Goal: Task Accomplishment & Management: Manage account settings

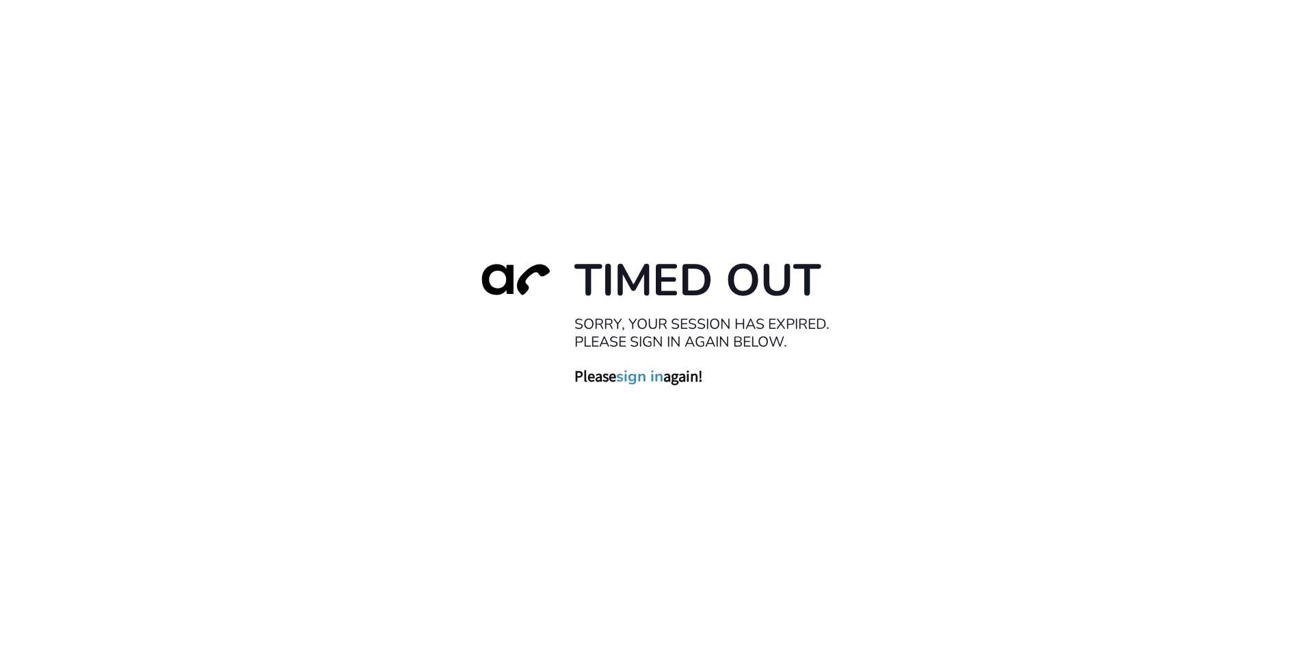
click at [654, 375] on link "sign in" at bounding box center [639, 375] width 47 height 19
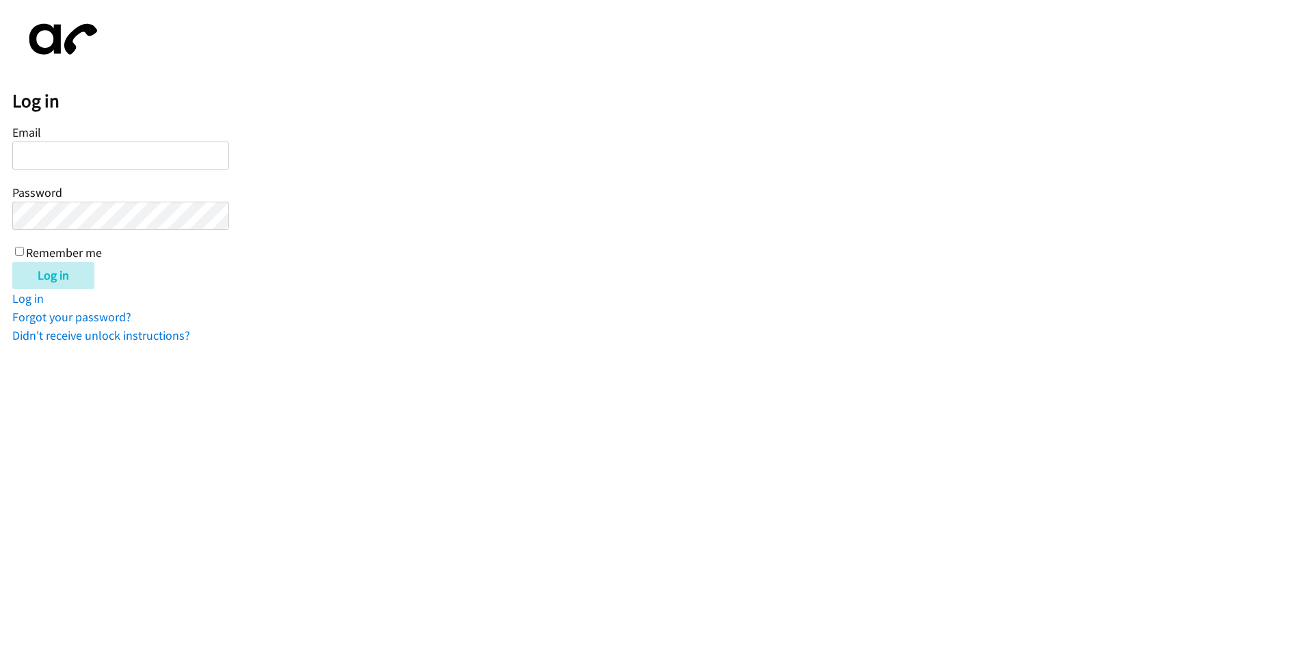
click at [49, 154] on input "Email" at bounding box center [120, 156] width 217 height 28
type input "[EMAIL_ADDRESS][DOMAIN_NAME]"
click at [22, 252] on input "Remember me" at bounding box center [19, 251] width 9 height 9
checkbox input "true"
click at [38, 271] on input "Log in" at bounding box center [53, 275] width 82 height 27
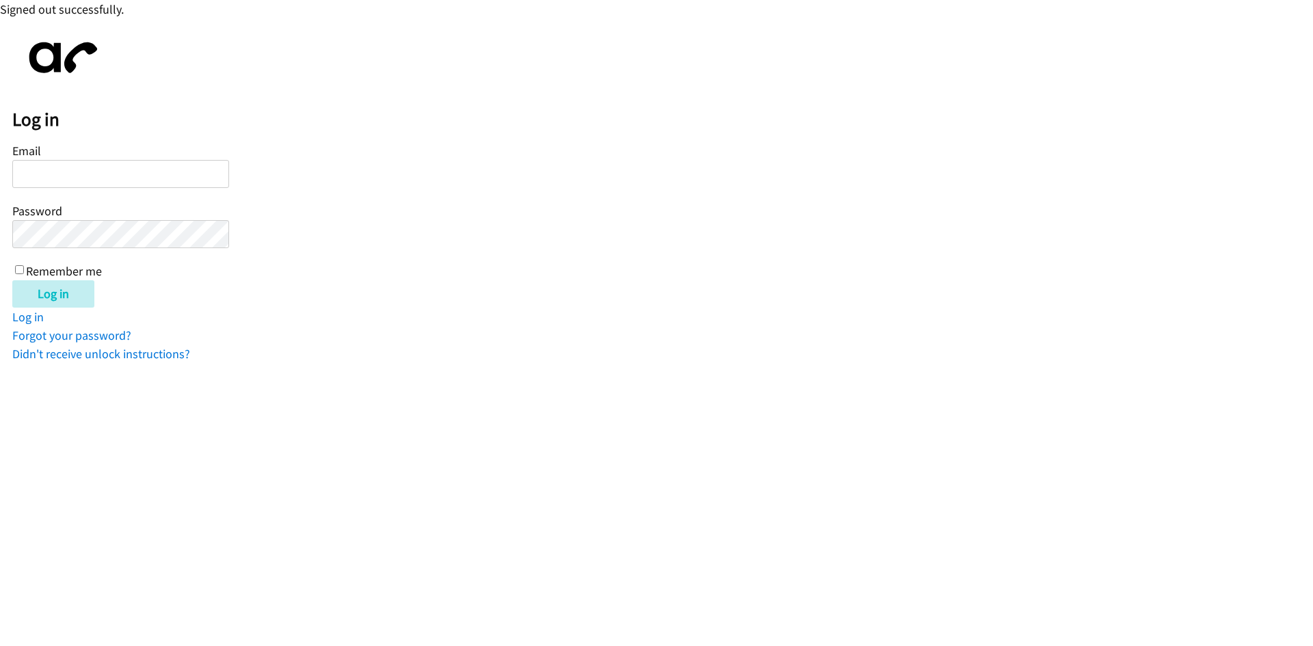
click at [61, 173] on input "Email" at bounding box center [120, 174] width 217 height 28
type input "balfreide@lendingpoint.com"
click at [22, 273] on input "Remember me" at bounding box center [19, 269] width 9 height 9
checkbox input "true"
click at [34, 294] on input "Log in" at bounding box center [53, 293] width 82 height 27
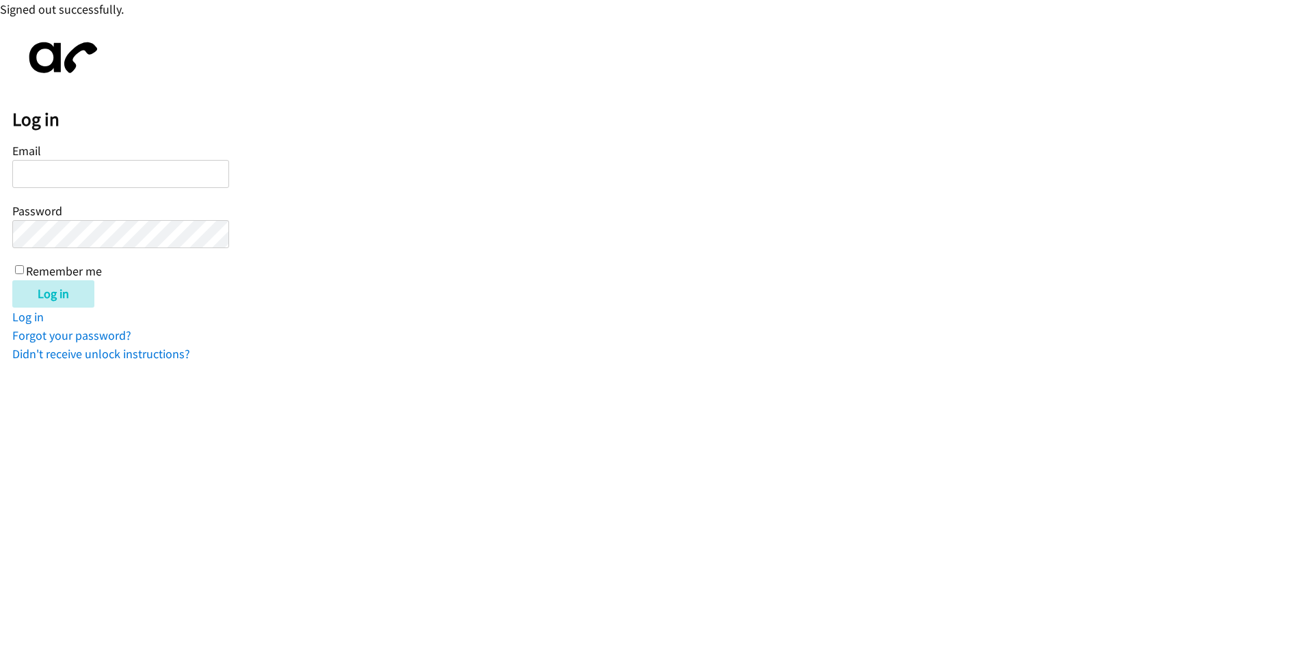
click at [103, 174] on input "Email" at bounding box center [120, 174] width 217 height 28
click at [36, 176] on input "Email" at bounding box center [120, 174] width 217 height 28
type input "balfreide@lendingpoint.com"
click at [49, 291] on input "Log in" at bounding box center [53, 293] width 82 height 27
